Goal: Information Seeking & Learning: Learn about a topic

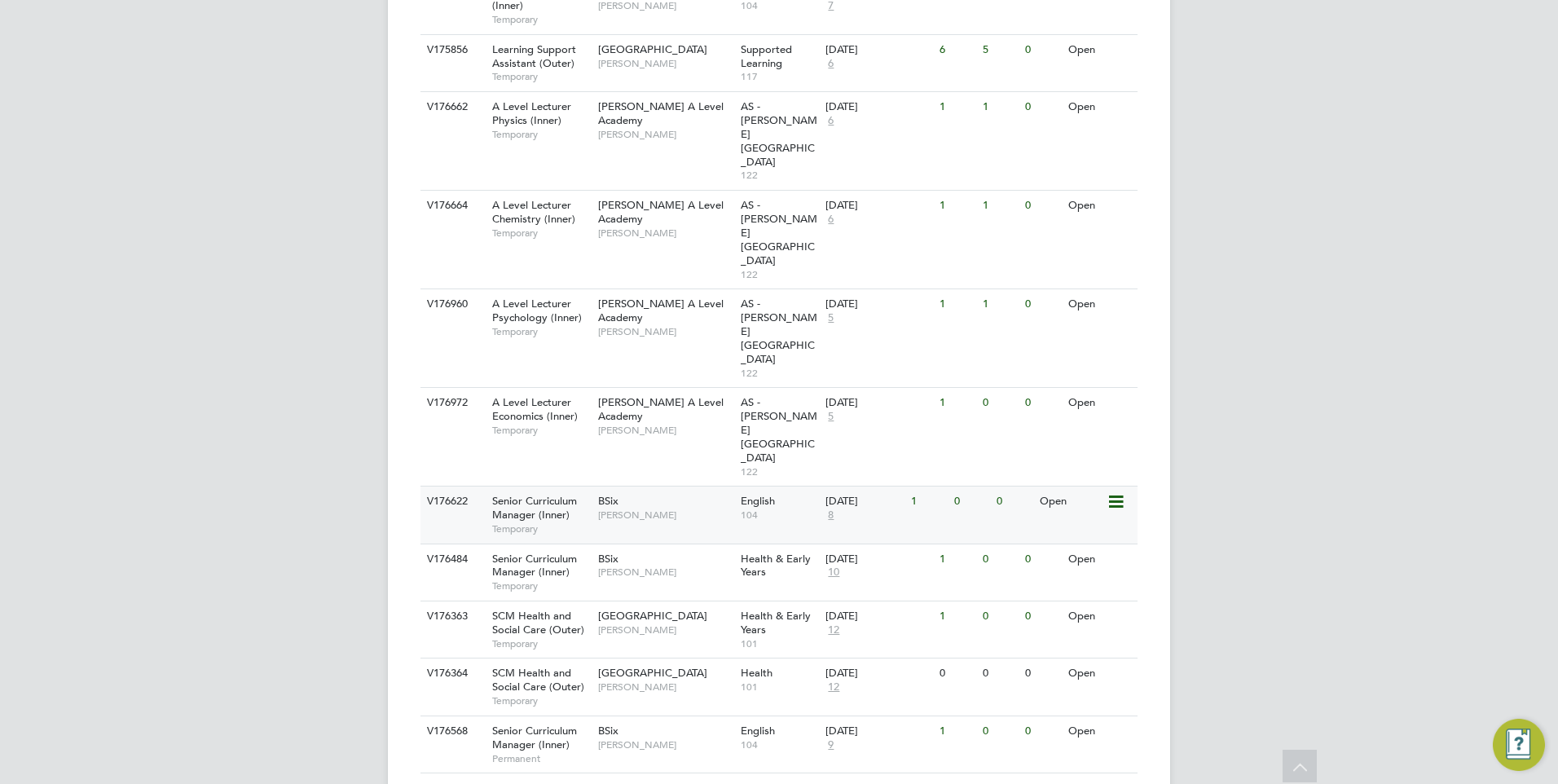
scroll to position [731, 0]
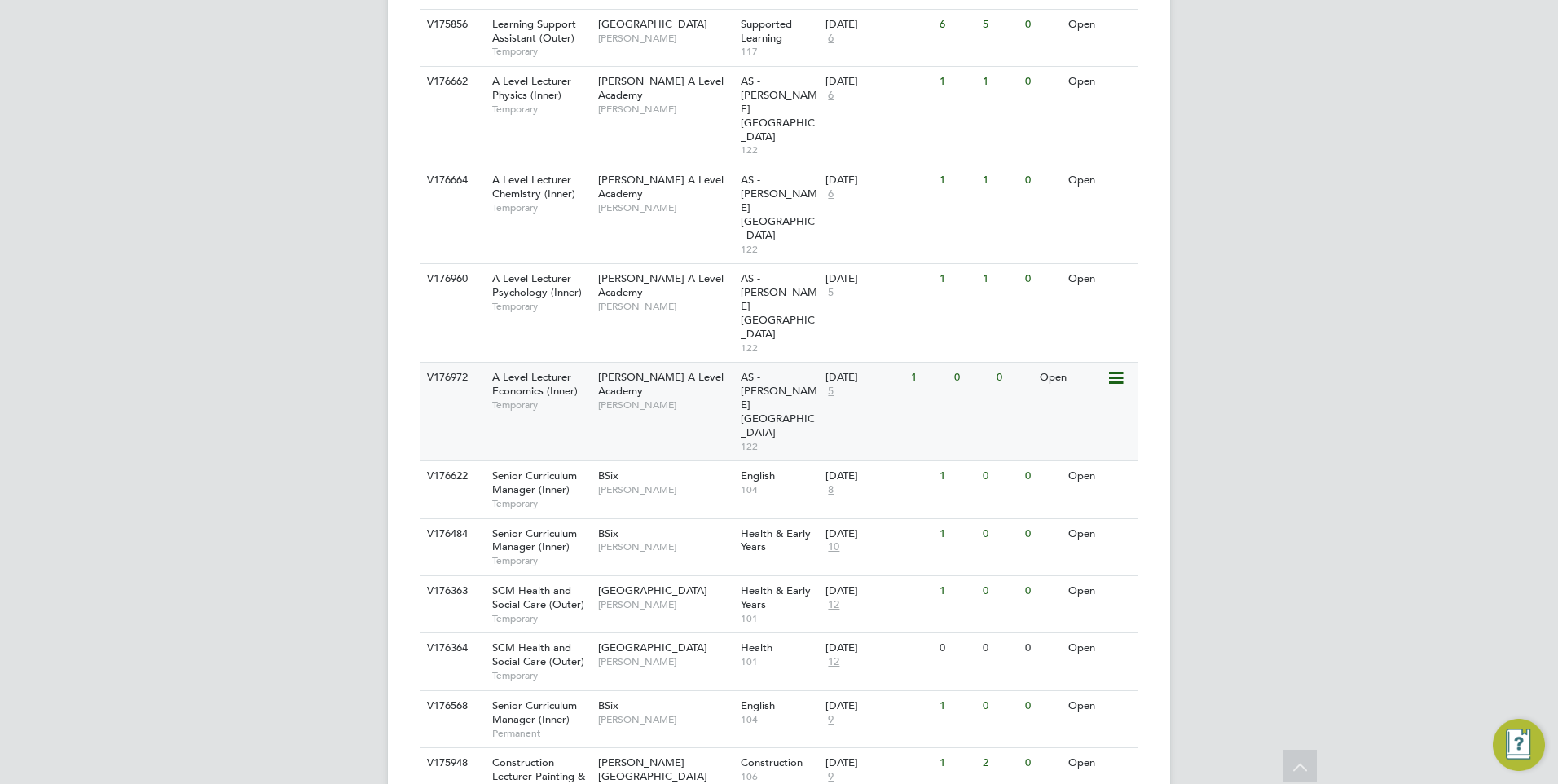
click at [555, 369] on span "A Level Lecturer Economics (Inner)" at bounding box center [535, 384] width 85 height 28
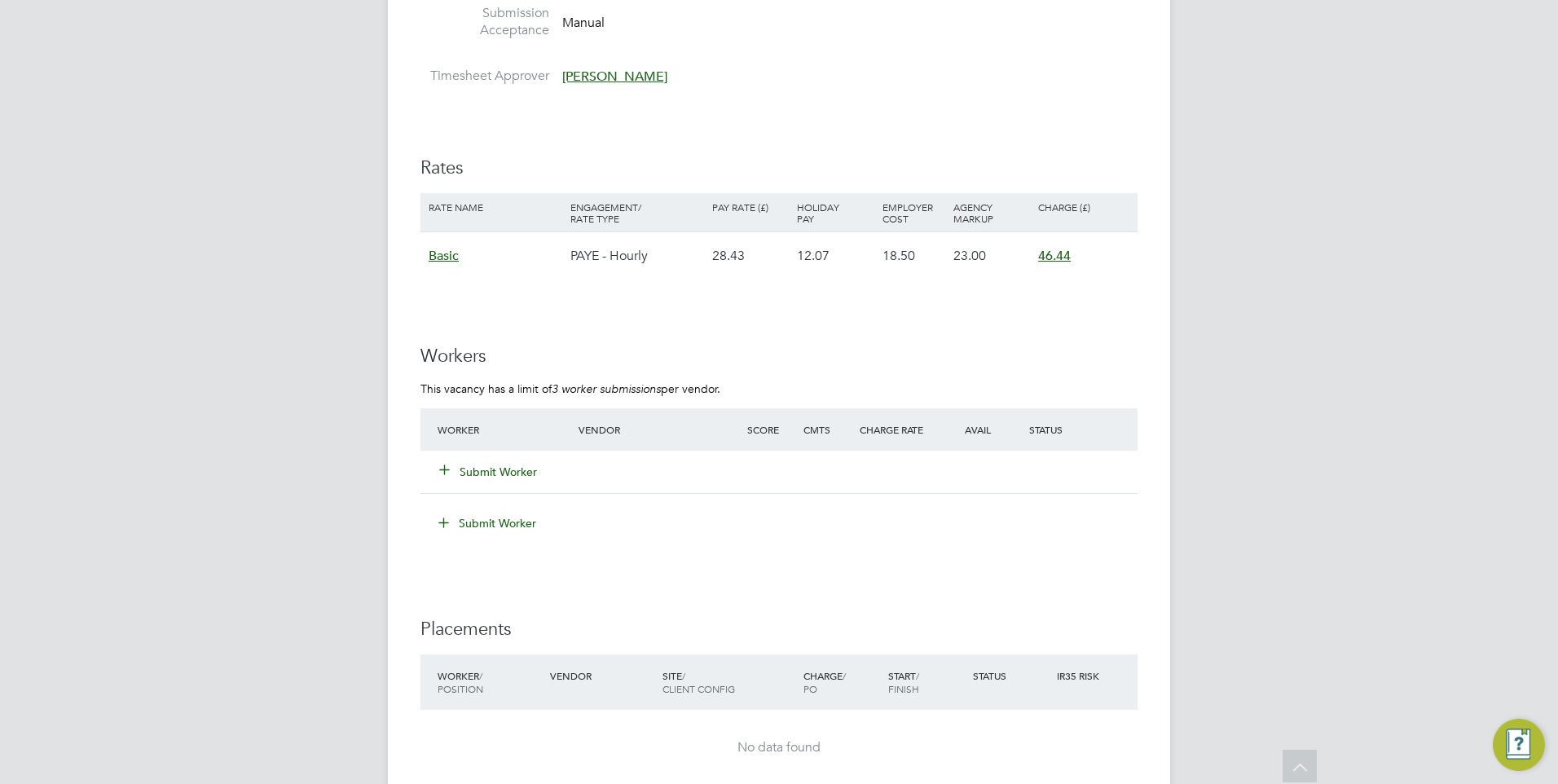
scroll to position [2571, 0]
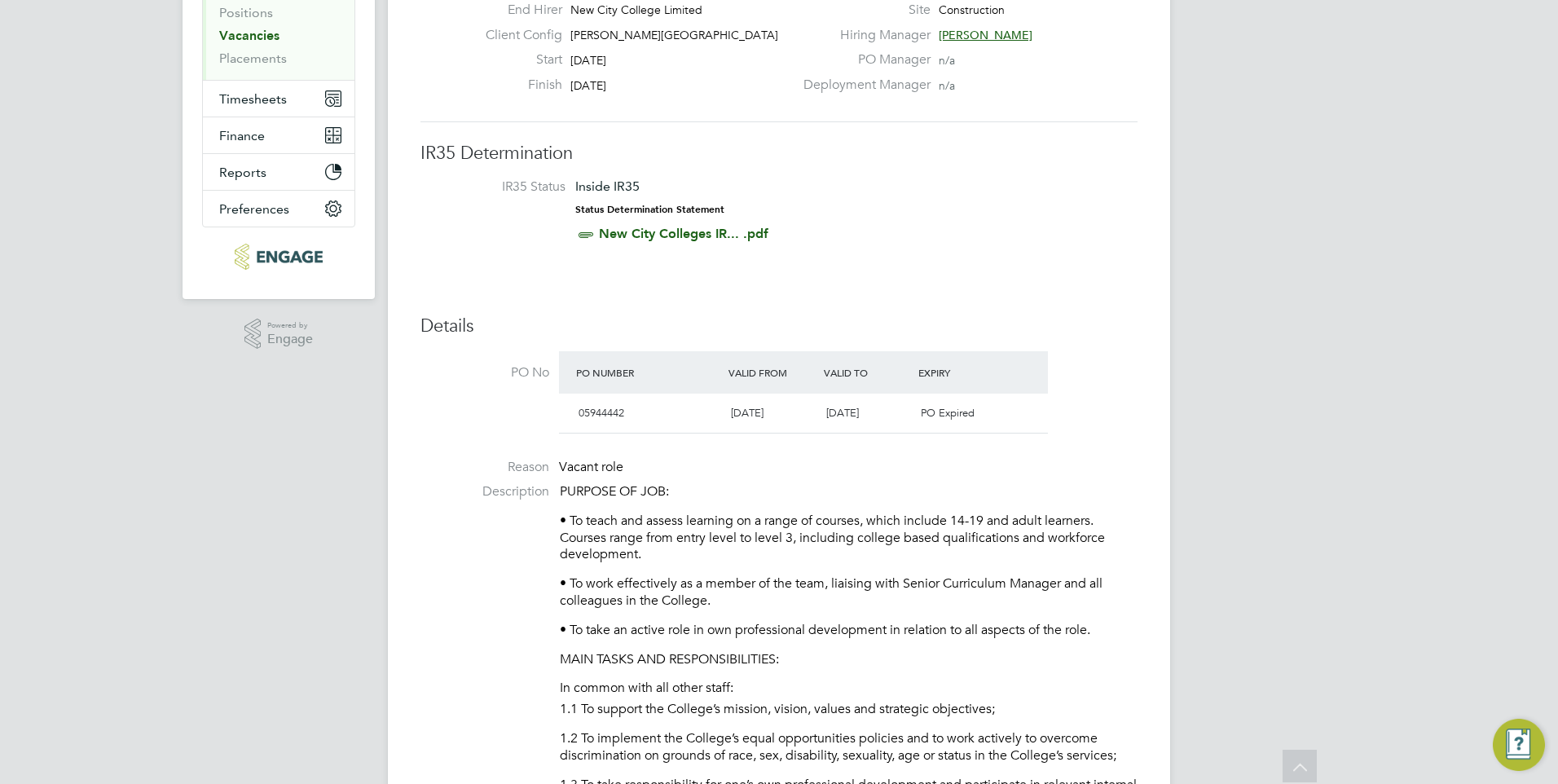
scroll to position [245, 0]
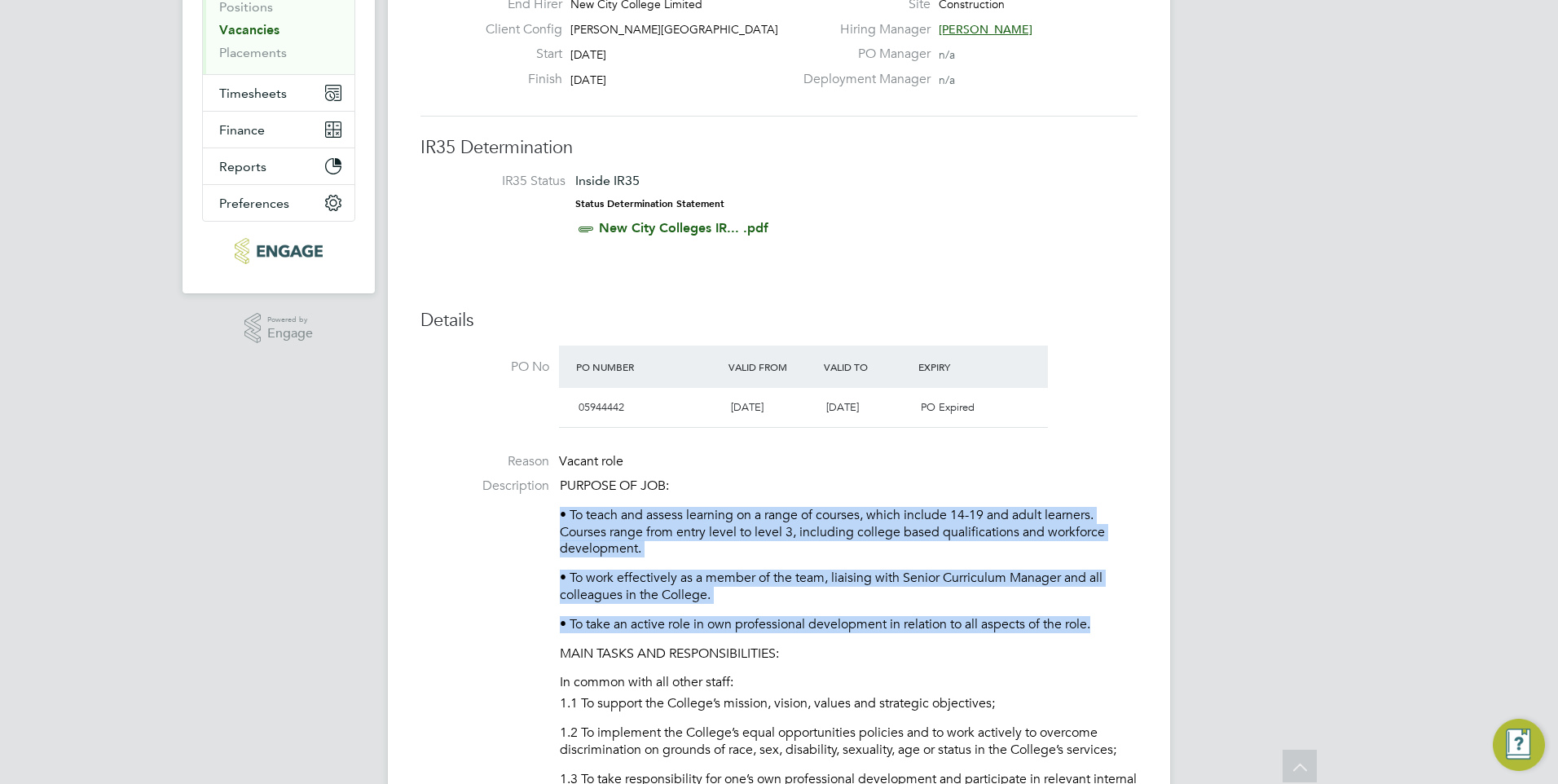
drag, startPoint x: 1106, startPoint y: 626, endPoint x: 553, endPoint y: 507, distance: 565.7
drag, startPoint x: 553, startPoint y: 507, endPoint x: 615, endPoint y: 529, distance: 65.8
copy div "• To teach and assess learning on a range of courses, which include 14-19 and a…"
